Goal: Task Accomplishment & Management: Manage account settings

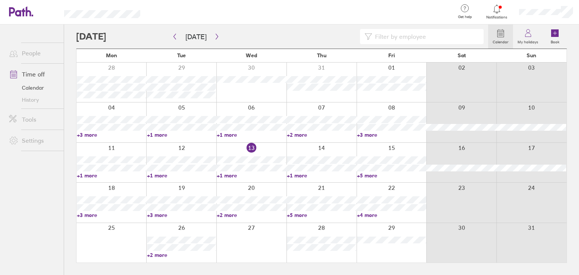
click at [302, 216] on link "+5 more" at bounding box center [321, 215] width 69 height 7
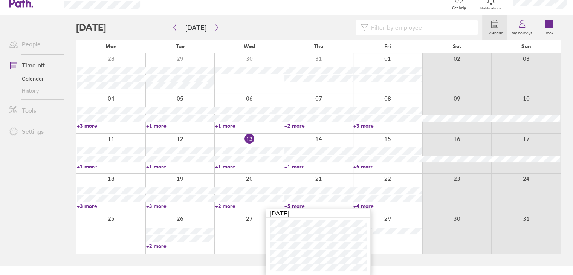
click at [338, 146] on div at bounding box center [318, 154] width 69 height 40
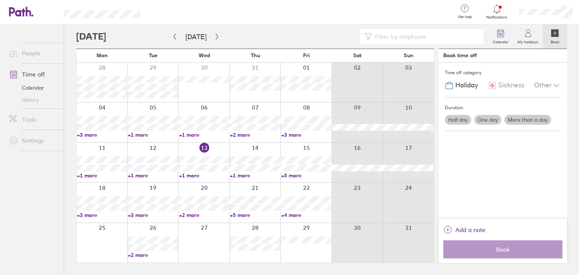
click at [232, 216] on link "+5 more" at bounding box center [255, 215] width 50 height 7
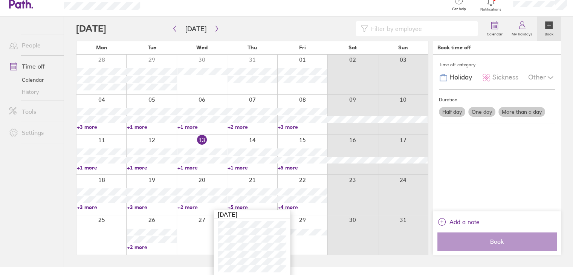
scroll to position [9, 0]
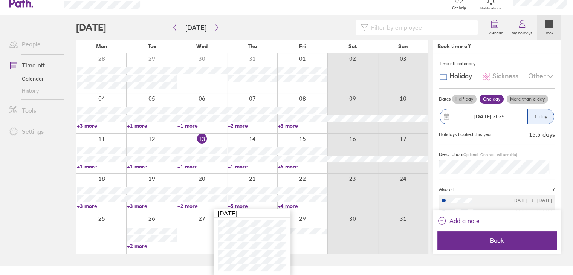
click at [380, 169] on div at bounding box center [403, 154] width 50 height 40
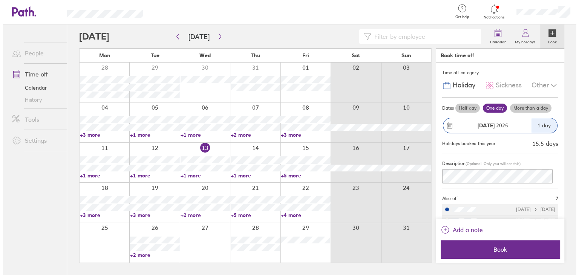
scroll to position [0, 0]
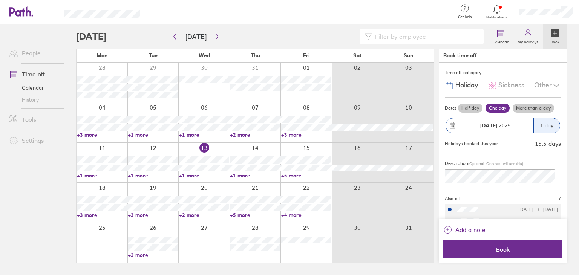
click at [553, 43] on label "Book" at bounding box center [555, 41] width 18 height 7
click at [553, 36] on icon at bounding box center [555, 33] width 8 height 8
click at [214, 32] on button "button" at bounding box center [216, 37] width 9 height 12
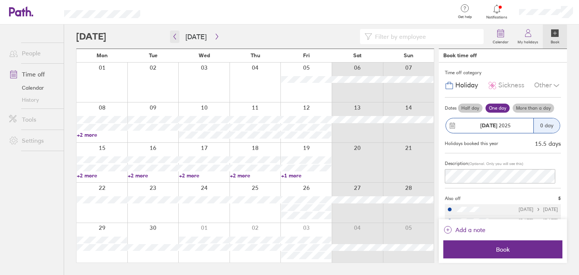
click at [173, 38] on icon "button" at bounding box center [175, 37] width 6 height 6
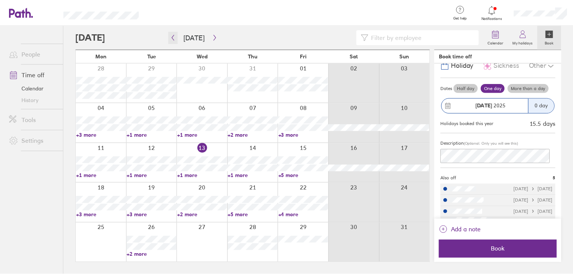
scroll to position [26, 0]
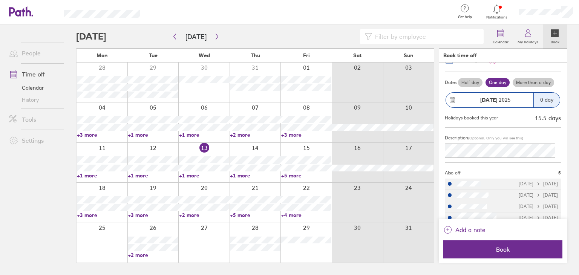
click at [382, 137] on div at bounding box center [357, 123] width 51 height 40
click at [144, 257] on link "+2 more" at bounding box center [153, 255] width 50 height 7
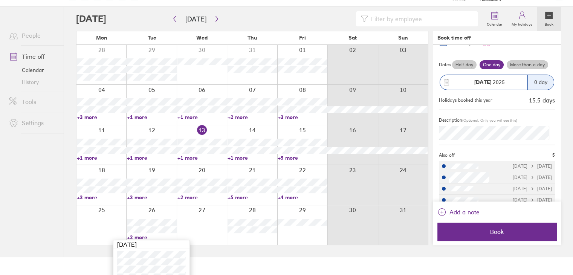
scroll to position [27, 0]
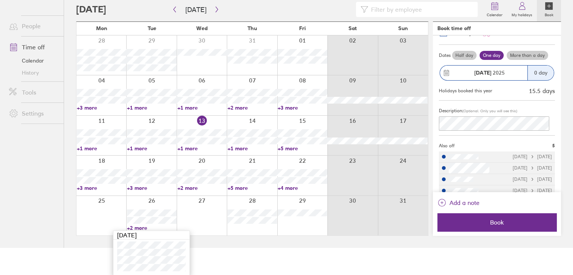
click at [140, 229] on link "+2 more" at bounding box center [151, 228] width 49 height 7
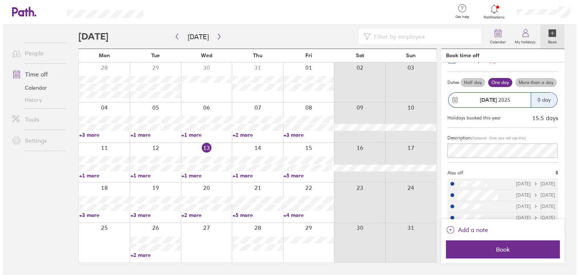
scroll to position [0, 0]
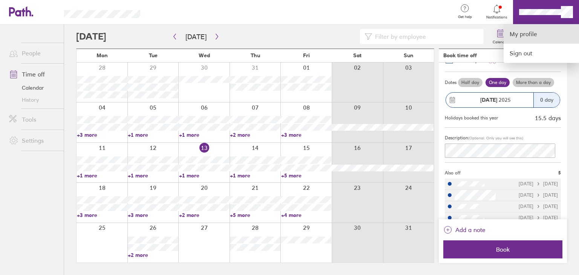
click at [527, 40] on link "My profile" at bounding box center [541, 34] width 75 height 19
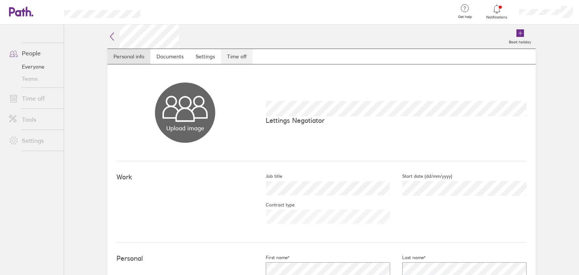
click at [232, 54] on link "Time off" at bounding box center [237, 56] width 32 height 15
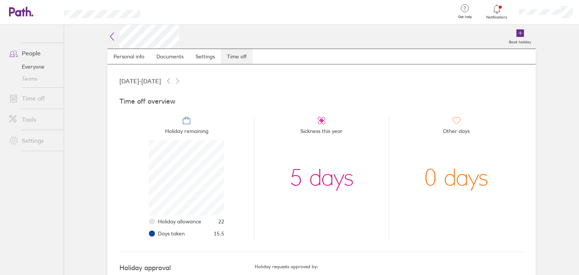
scroll to position [75, 75]
click at [135, 58] on link "Personal info" at bounding box center [128, 56] width 43 height 15
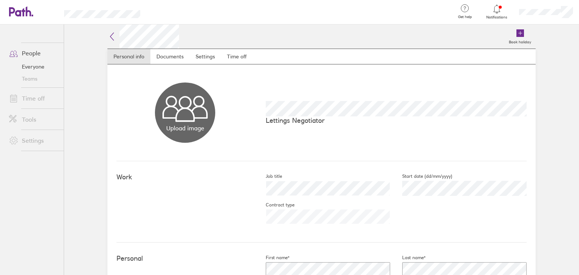
click at [107, 39] on icon at bounding box center [111, 36] width 9 height 9
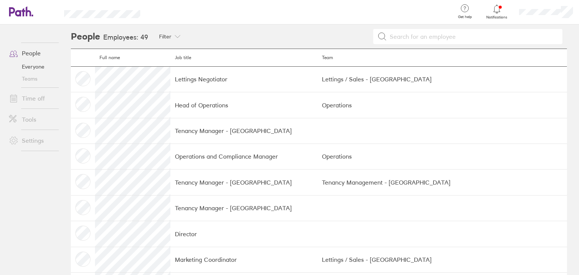
click at [33, 9] on header "Get help FAQs Contact us Notifications My profile Sign out" at bounding box center [289, 12] width 579 height 25
click at [26, 14] on icon at bounding box center [29, 11] width 6 height 10
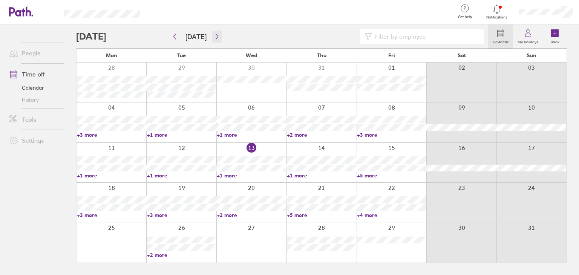
click at [218, 34] on button "button" at bounding box center [216, 37] width 9 height 12
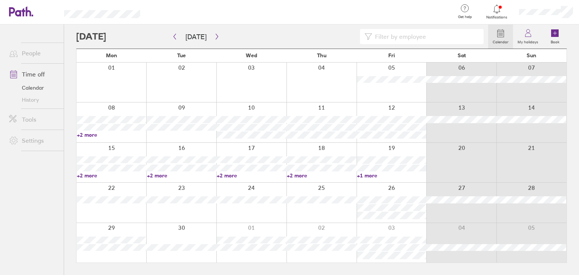
click at [291, 175] on link "+2 more" at bounding box center [321, 175] width 69 height 7
click at [232, 175] on link "+2 more" at bounding box center [251, 175] width 69 height 7
click at [152, 172] on link "+2 more" at bounding box center [181, 175] width 69 height 7
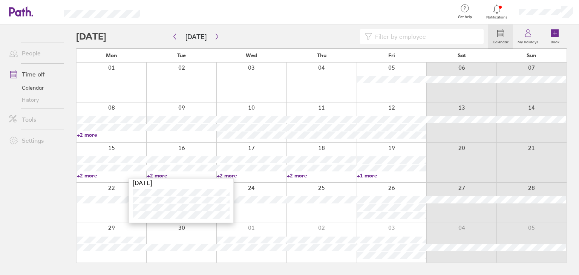
click at [152, 172] on link "+2 more" at bounding box center [181, 175] width 69 height 7
click at [223, 175] on link "+2 more" at bounding box center [251, 175] width 69 height 7
click at [299, 175] on link "+2 more" at bounding box center [321, 175] width 69 height 7
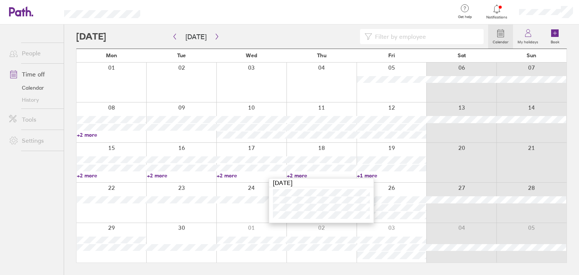
click at [370, 176] on link "+1 more" at bounding box center [391, 175] width 69 height 7
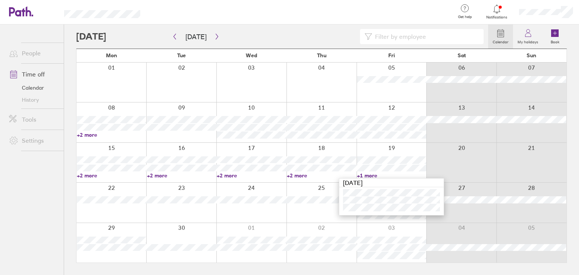
click at [239, 153] on div at bounding box center [251, 163] width 70 height 40
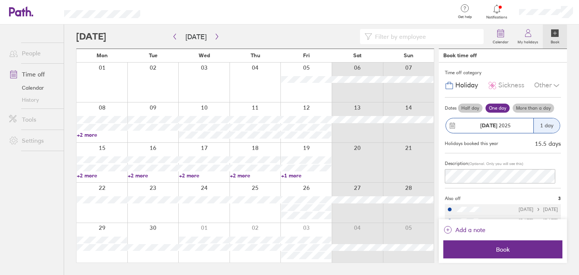
click at [210, 18] on div at bounding box center [300, 12] width 296 height 25
click at [15, 15] on icon at bounding box center [17, 11] width 16 height 9
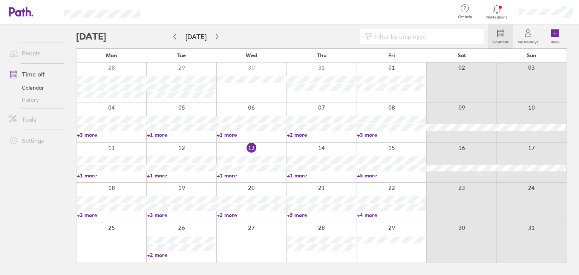
click at [227, 174] on link "+1 more" at bounding box center [251, 175] width 69 height 7
click at [290, 8] on div at bounding box center [300, 12] width 296 height 25
